Goal: Information Seeking & Learning: Learn about a topic

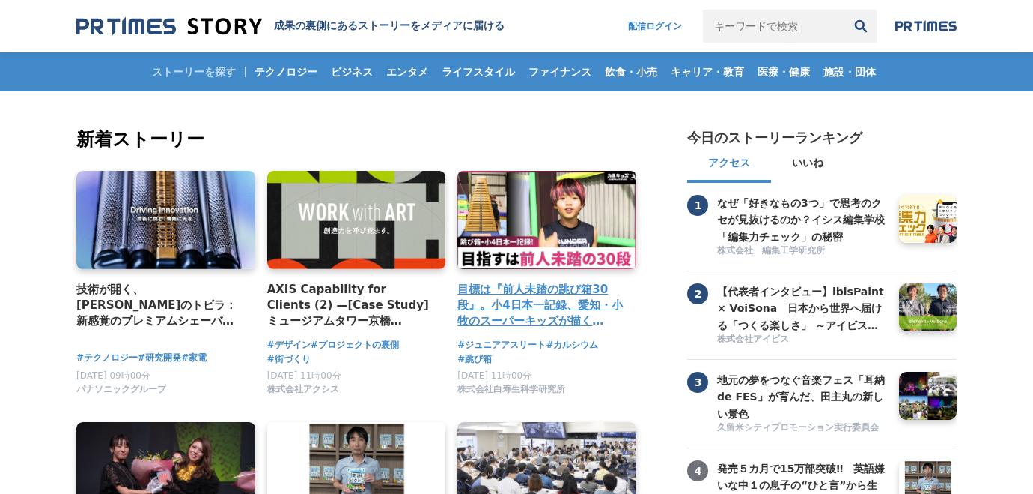
click at [523, 234] on link at bounding box center [547, 220] width 188 height 103
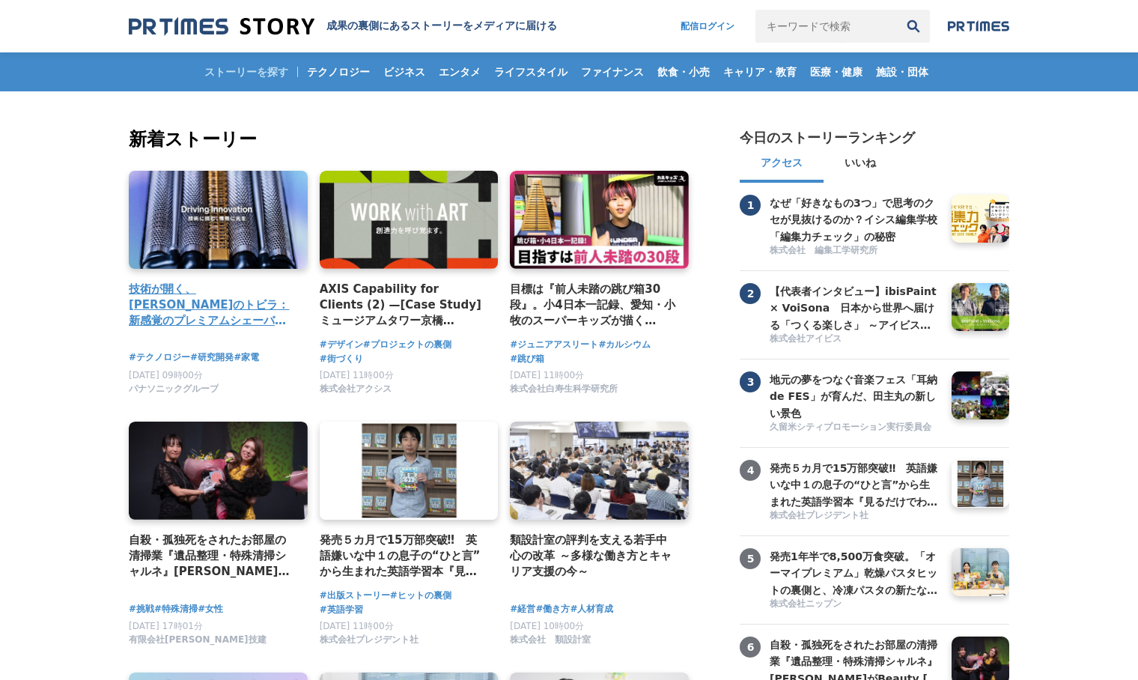
click at [204, 245] on link at bounding box center [218, 220] width 188 height 103
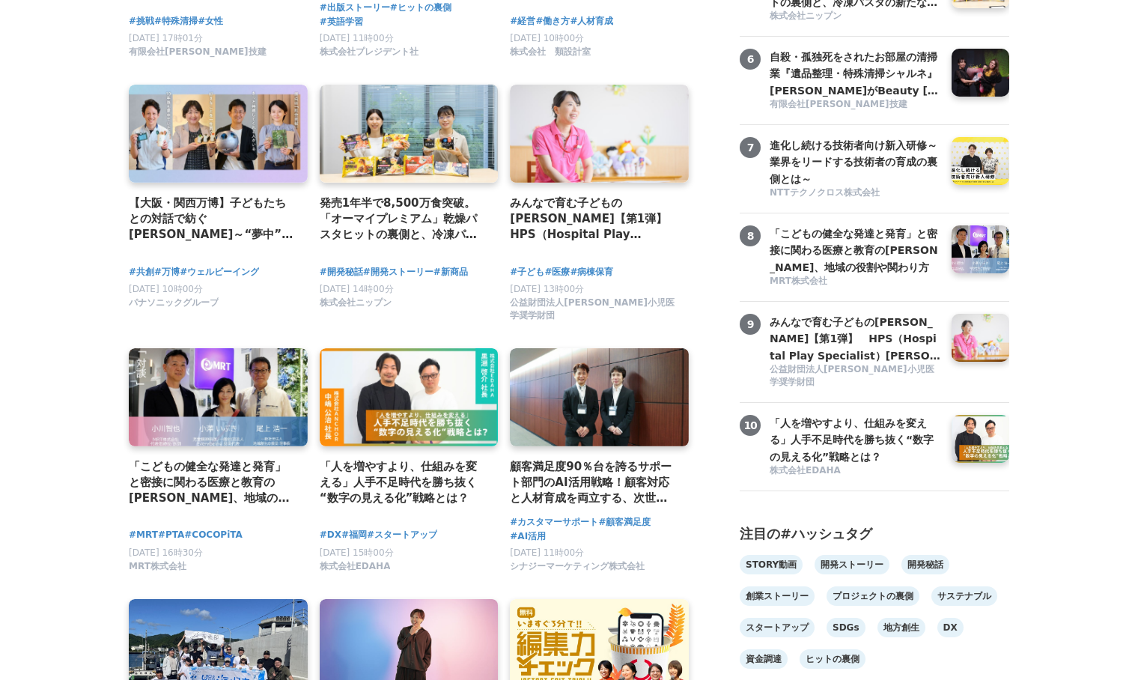
scroll to position [657, 0]
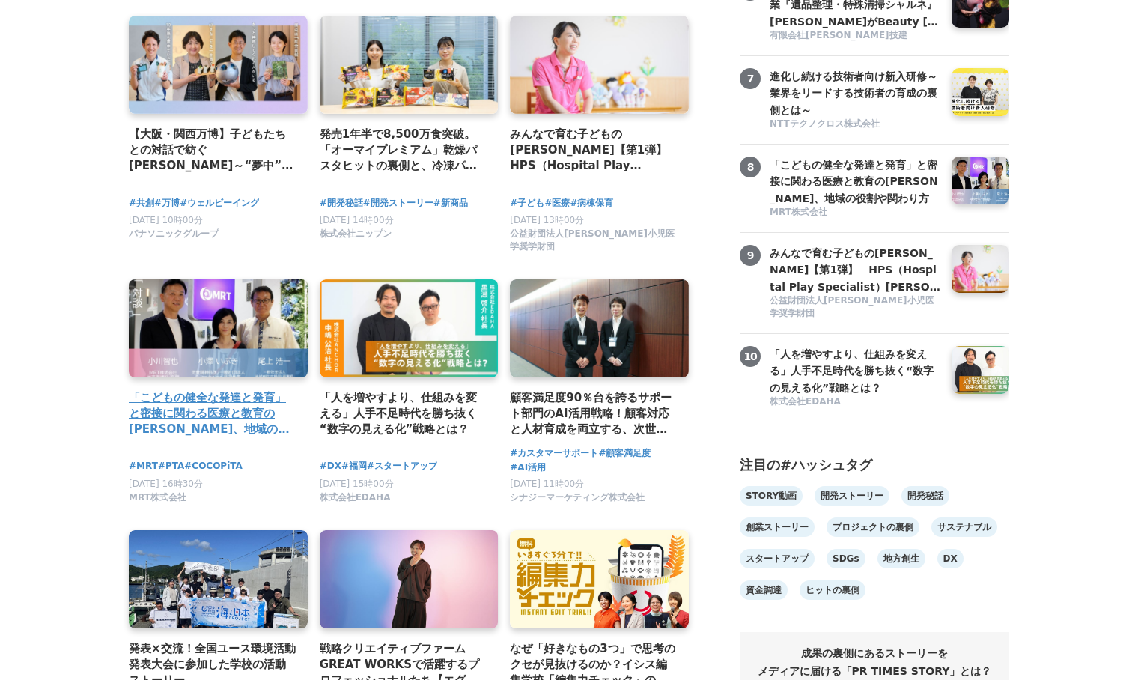
click at [284, 337] on link at bounding box center [218, 328] width 188 height 103
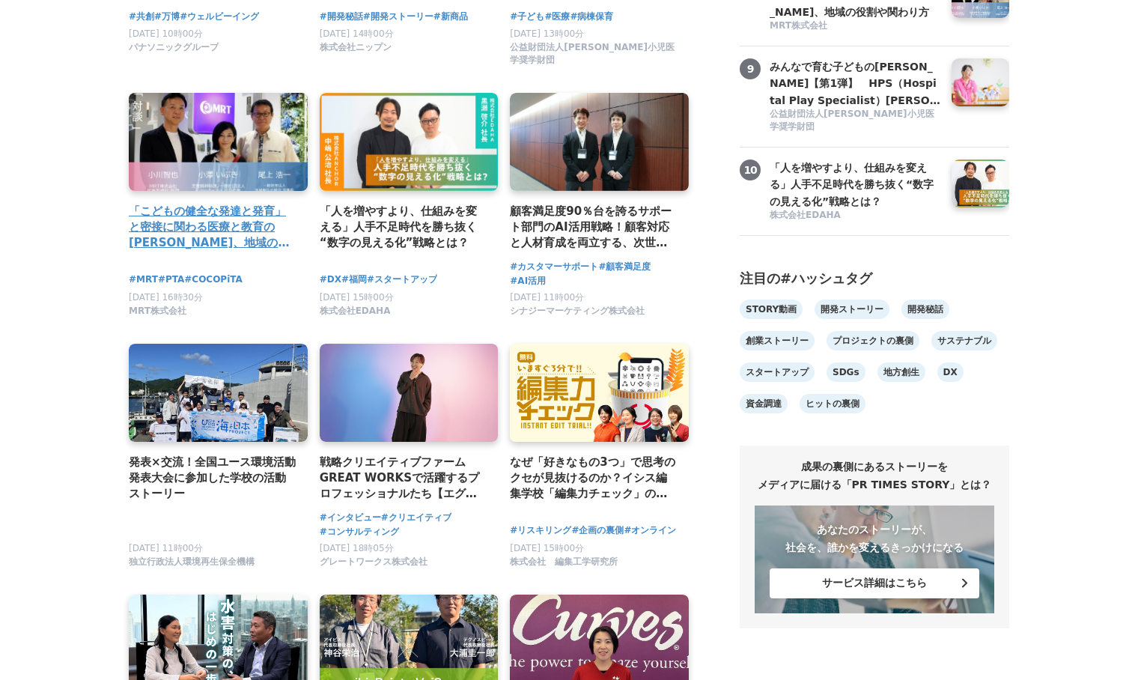
scroll to position [918, 0]
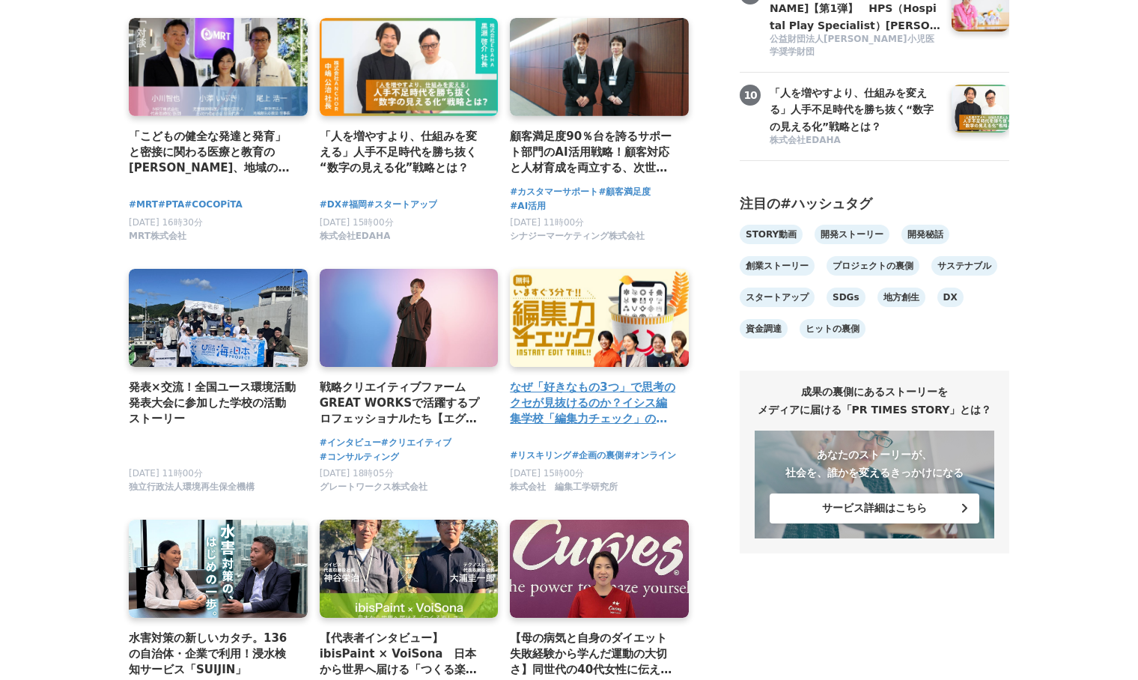
click at [597, 311] on link at bounding box center [600, 318] width 188 height 103
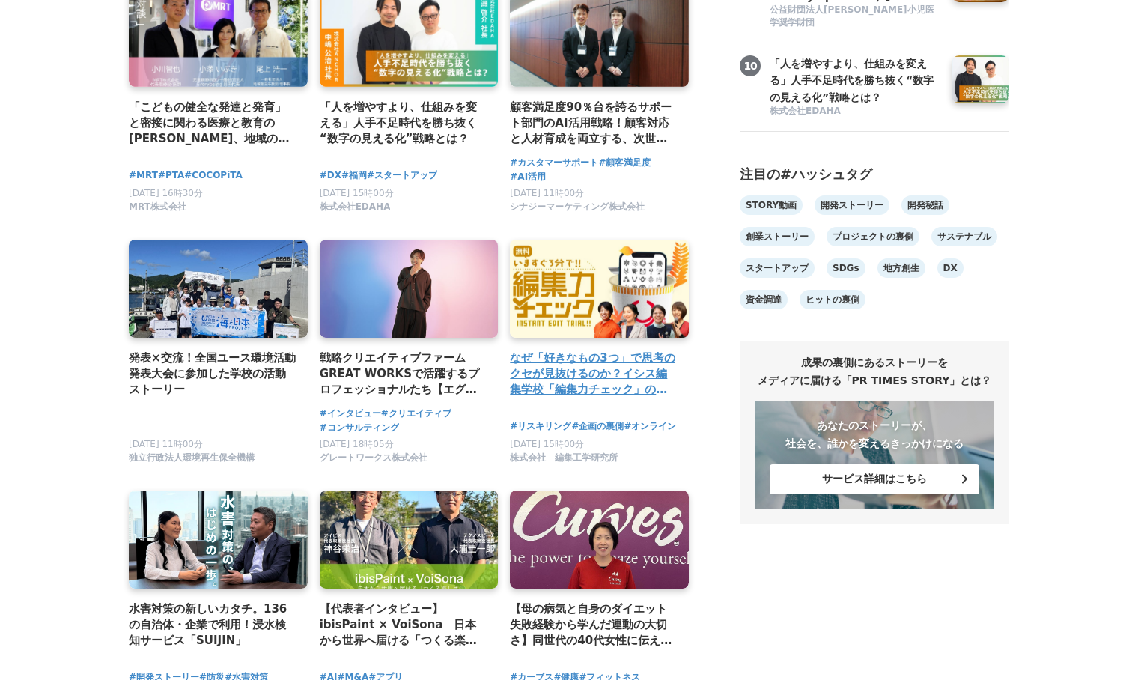
scroll to position [947, 0]
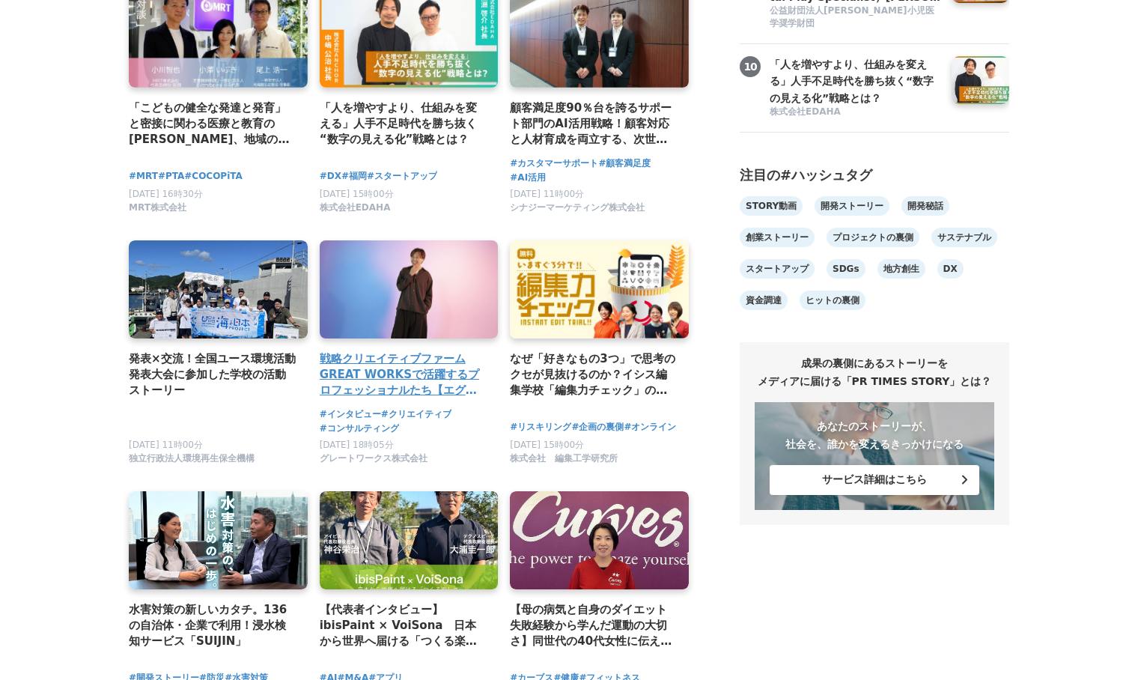
click at [368, 265] on link at bounding box center [409, 289] width 188 height 103
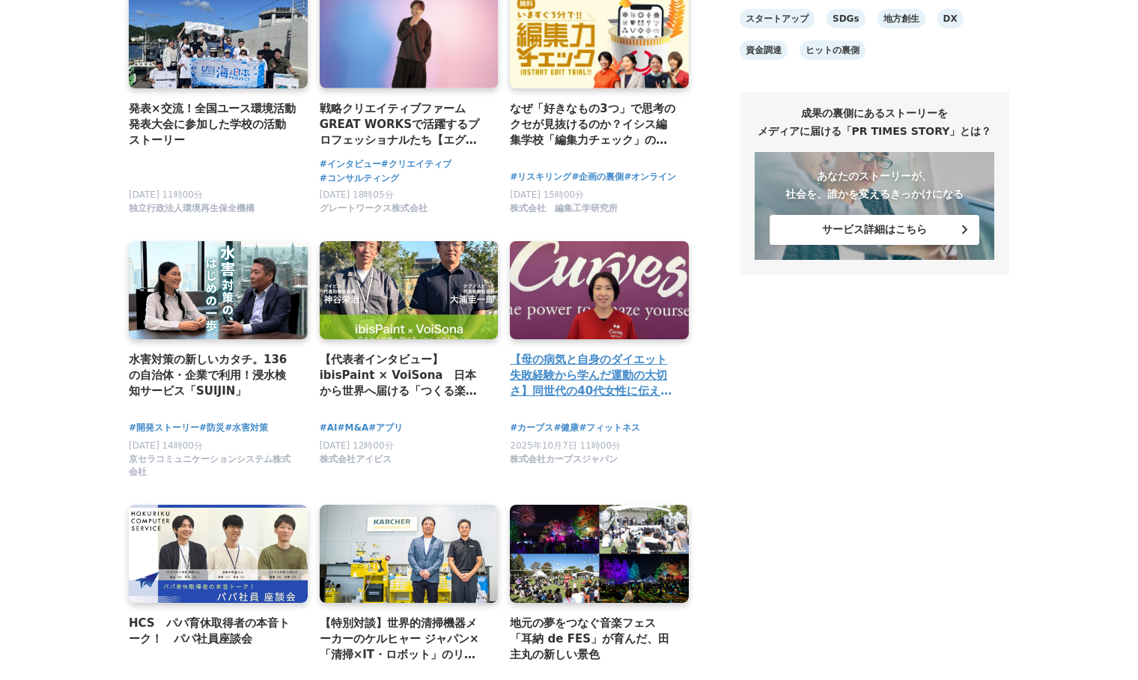
scroll to position [1215, 0]
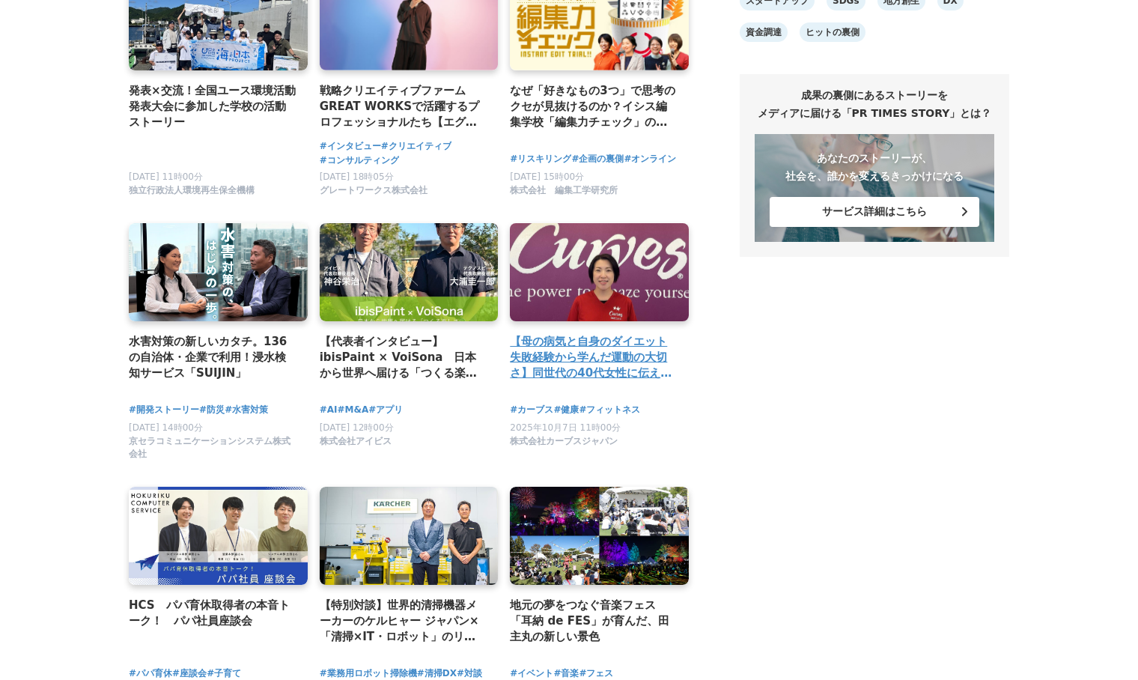
click at [621, 267] on link at bounding box center [600, 272] width 188 height 103
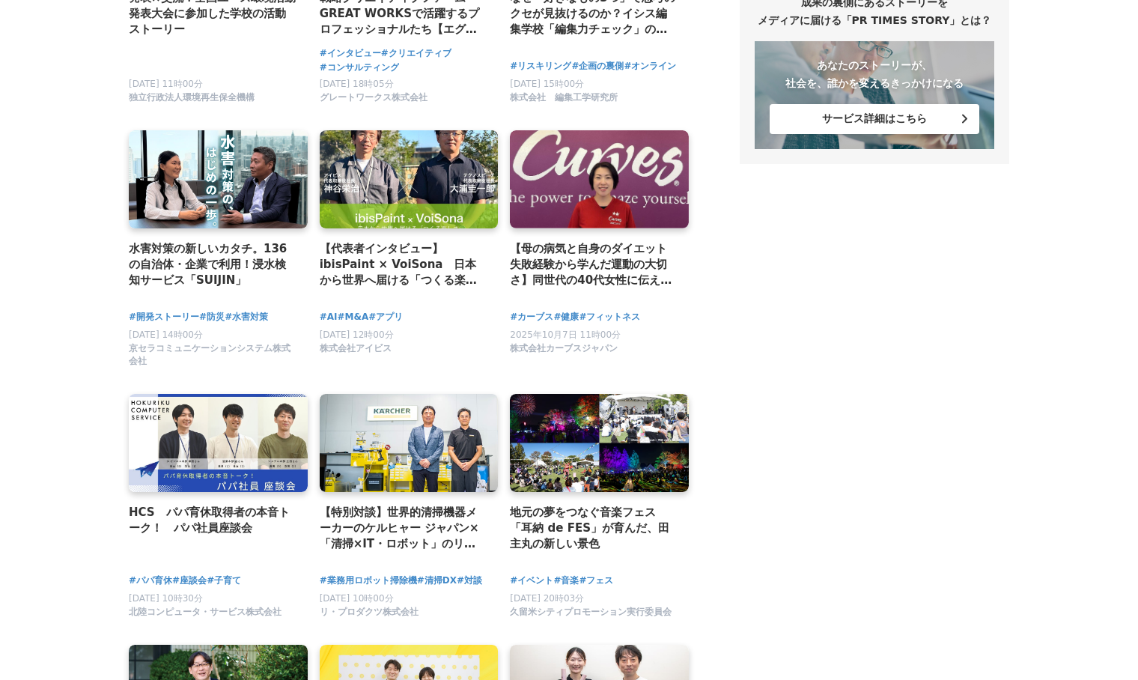
scroll to position [1436, 0]
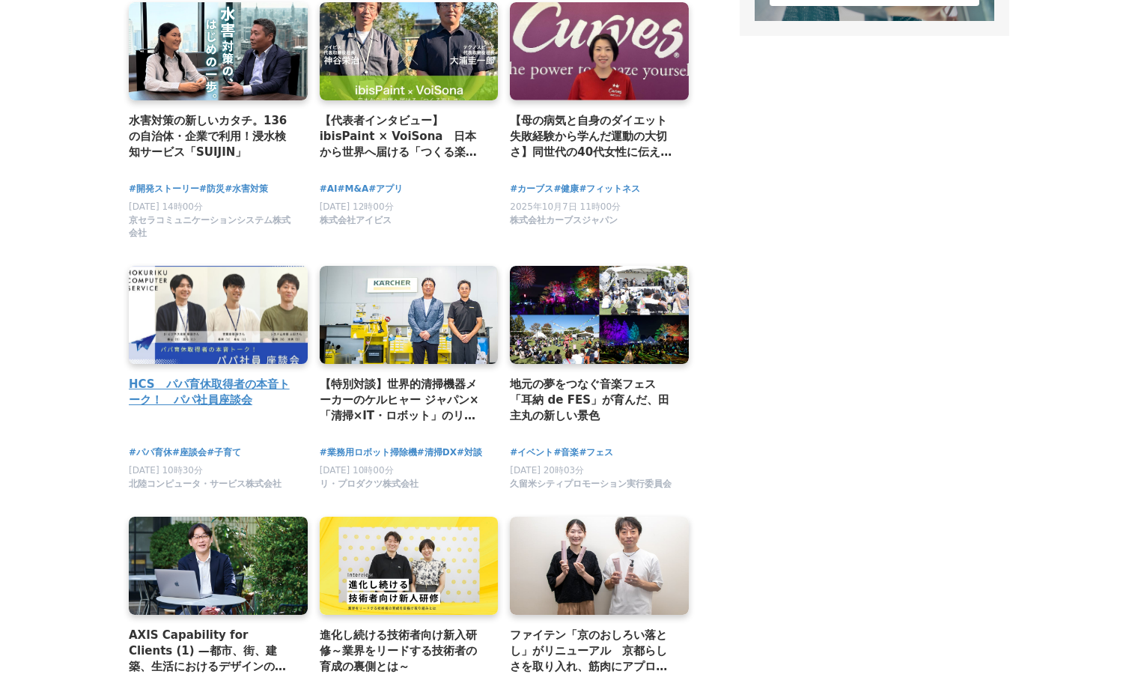
click at [258, 315] on link at bounding box center [218, 315] width 188 height 103
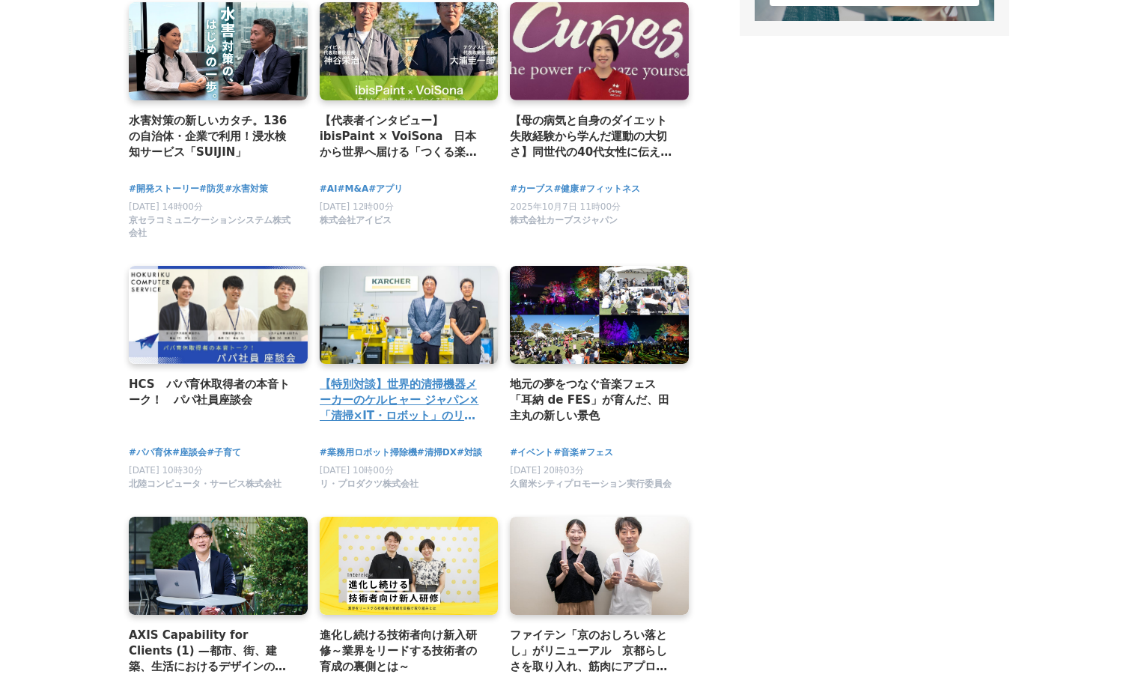
scroll to position [1748, 0]
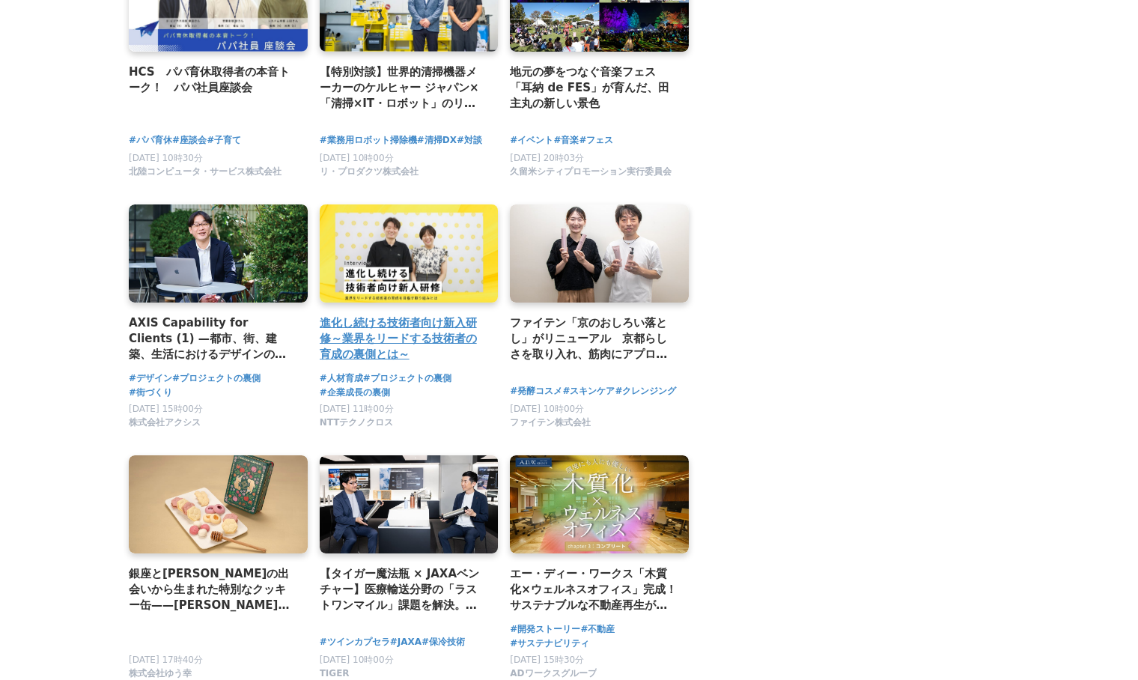
click at [434, 252] on link at bounding box center [409, 253] width 188 height 103
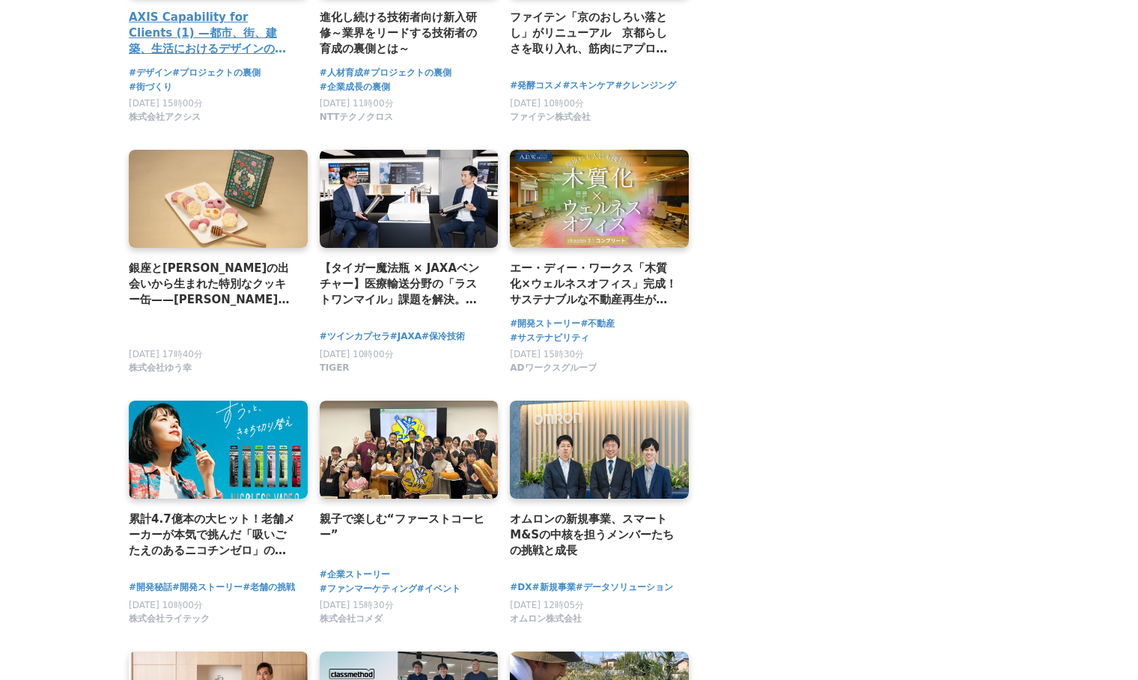
scroll to position [2241, 0]
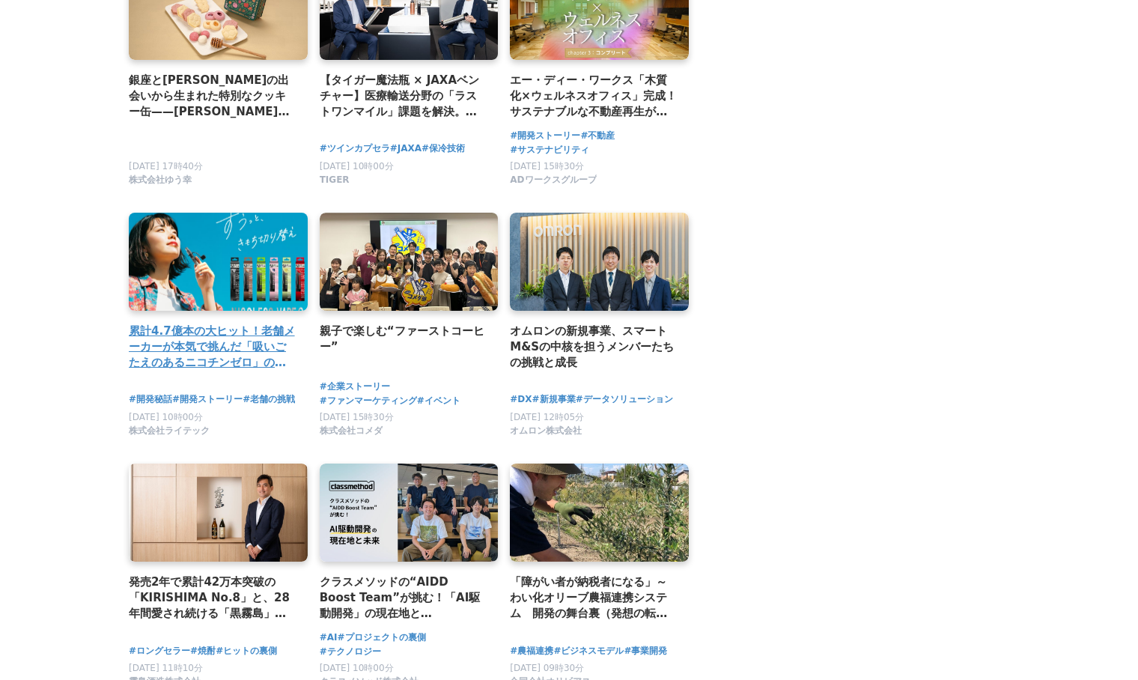
click at [238, 261] on link at bounding box center [218, 261] width 188 height 103
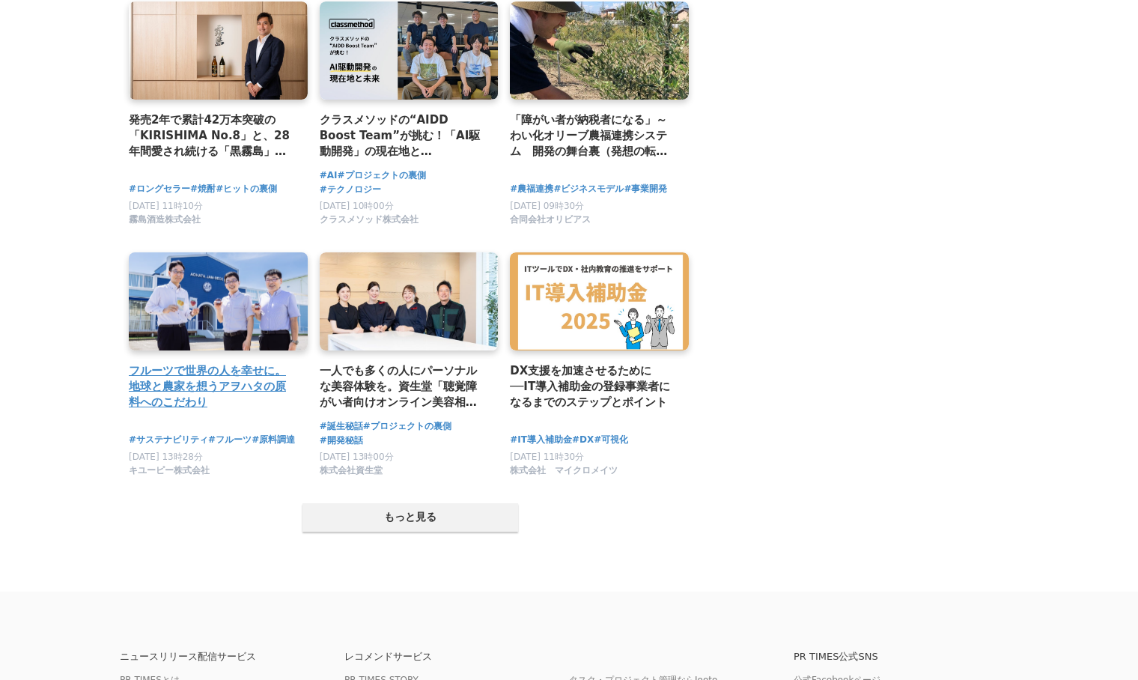
scroll to position [2707, 0]
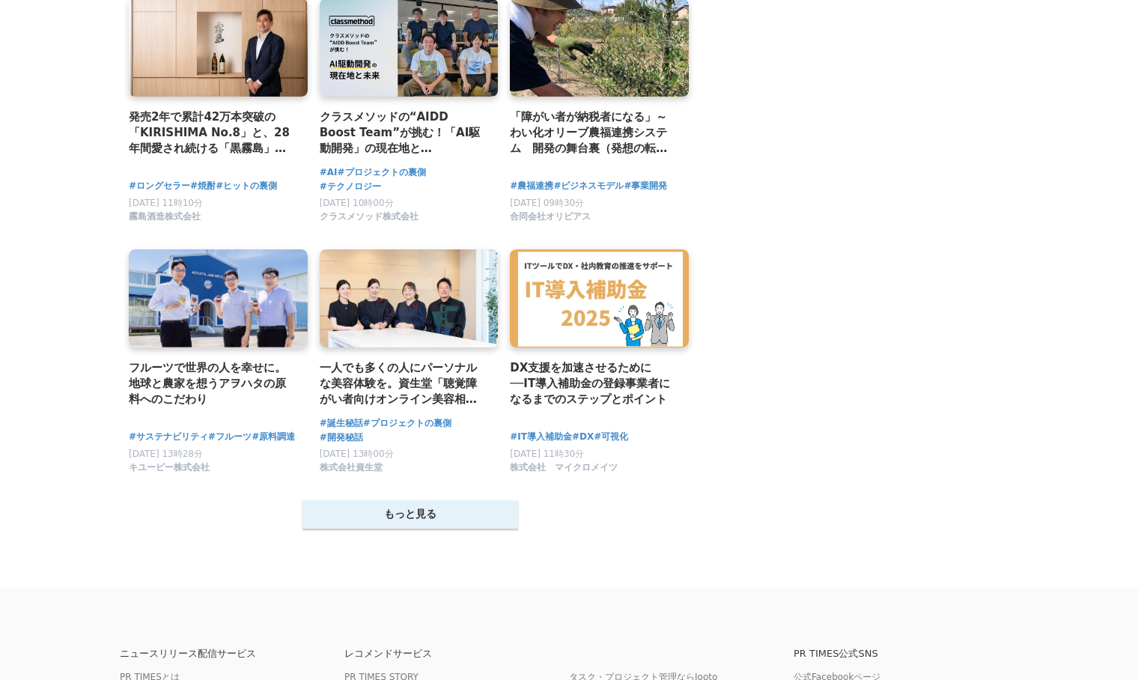
click at [448, 493] on button "もっと見る" at bounding box center [411, 514] width 216 height 28
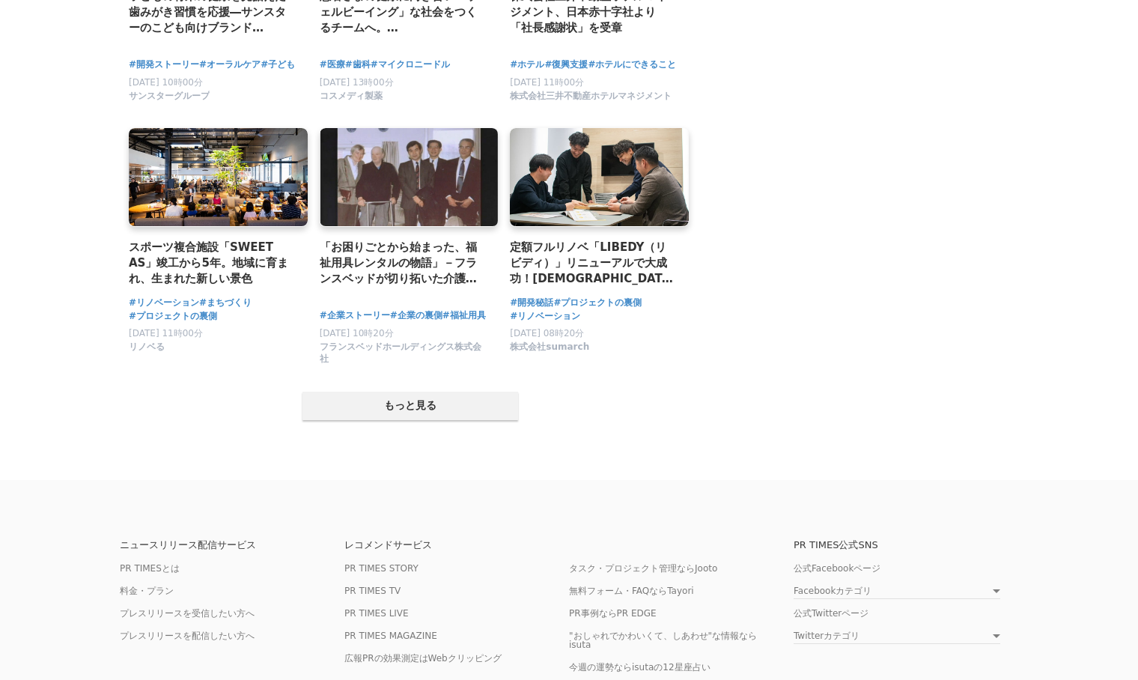
scroll to position [4449, 0]
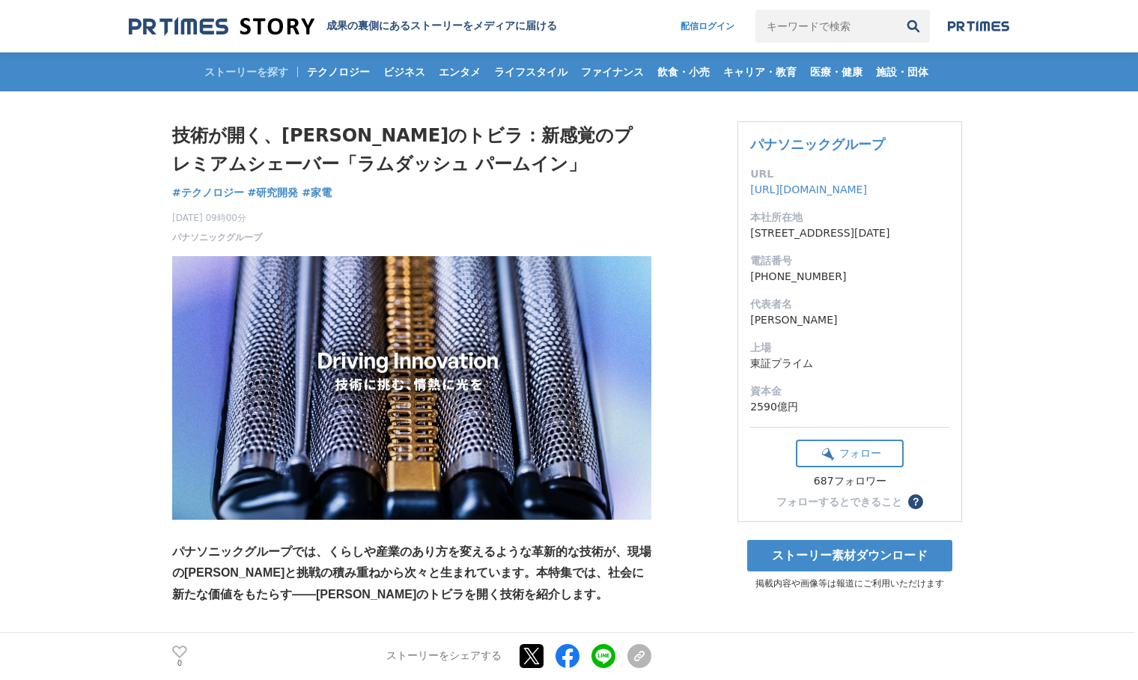
scroll to position [22, 0]
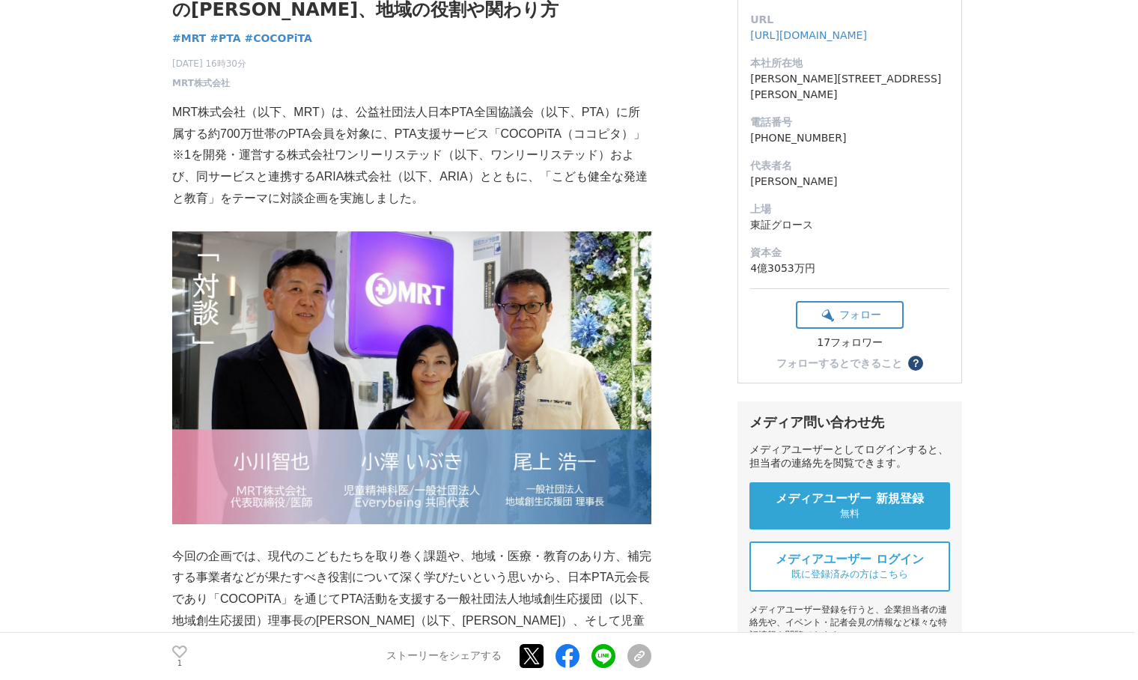
scroll to position [172, 0]
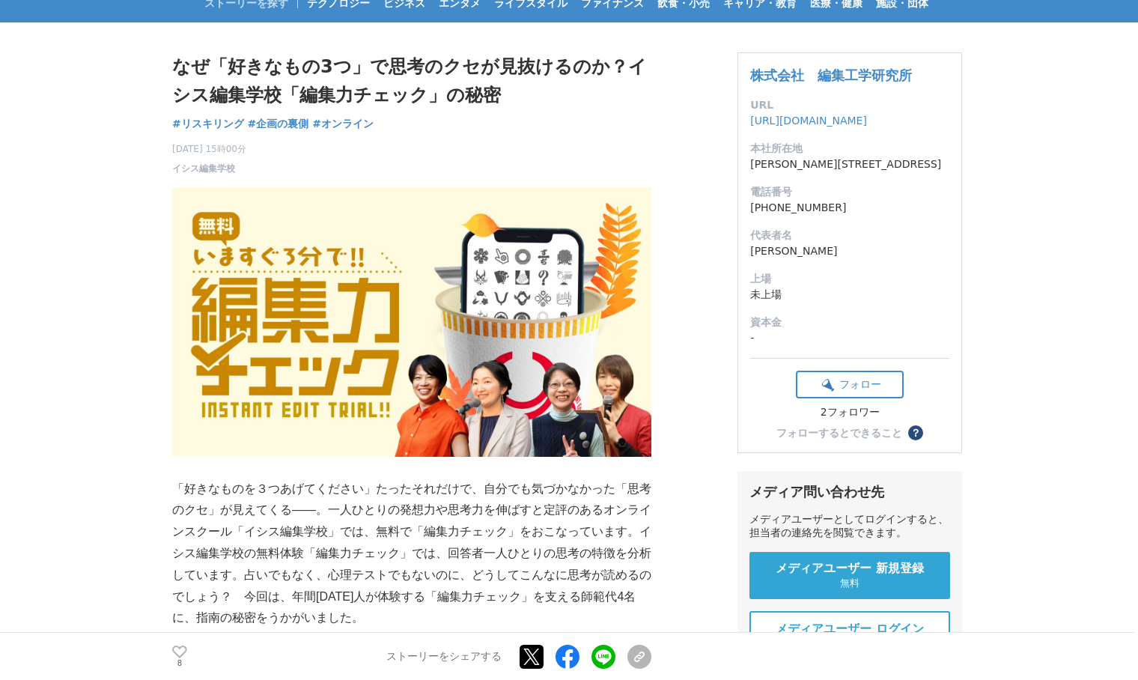
scroll to position [99, 0]
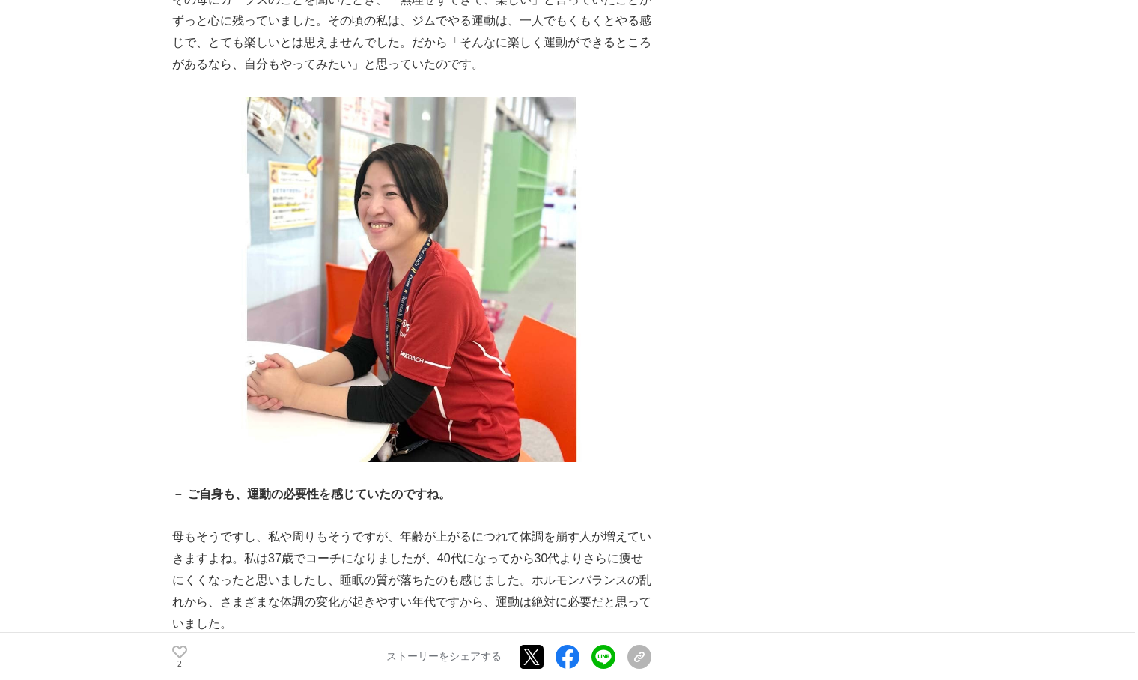
scroll to position [1544, 0]
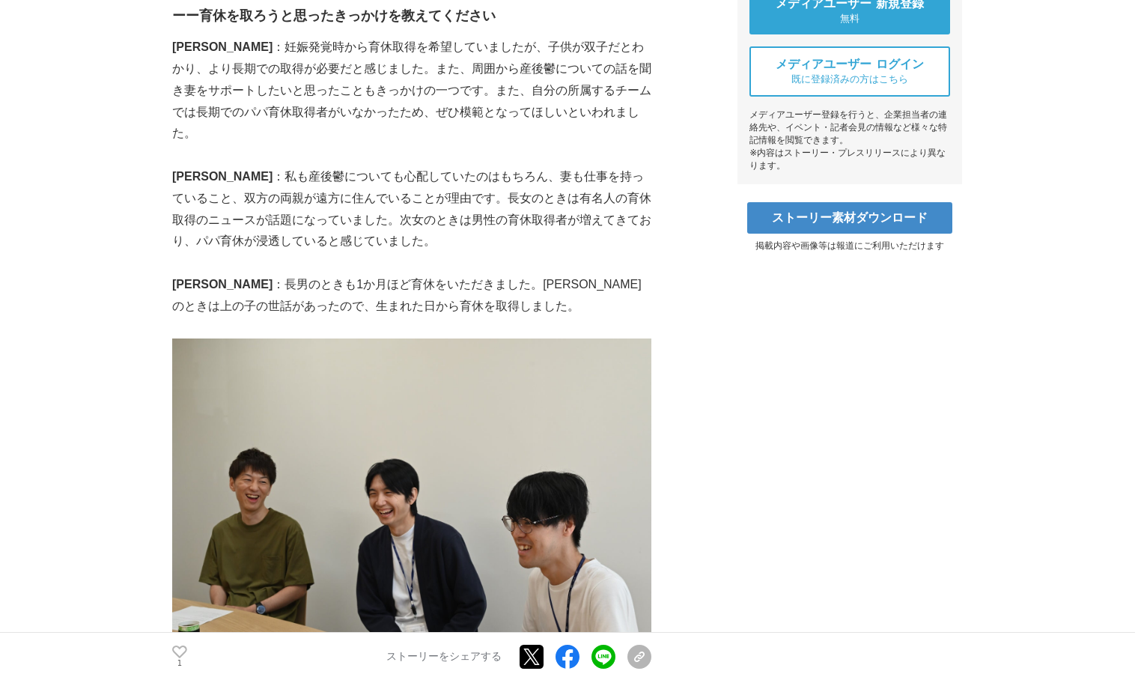
scroll to position [834, 0]
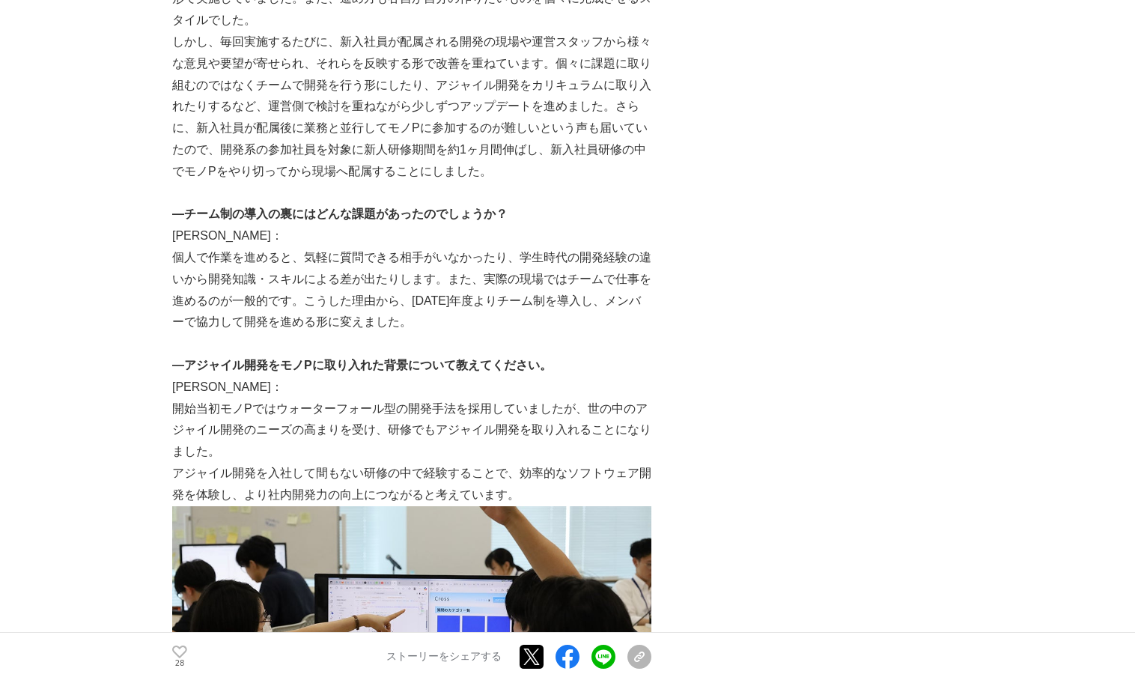
scroll to position [3373, 0]
